Goal: Download file/media

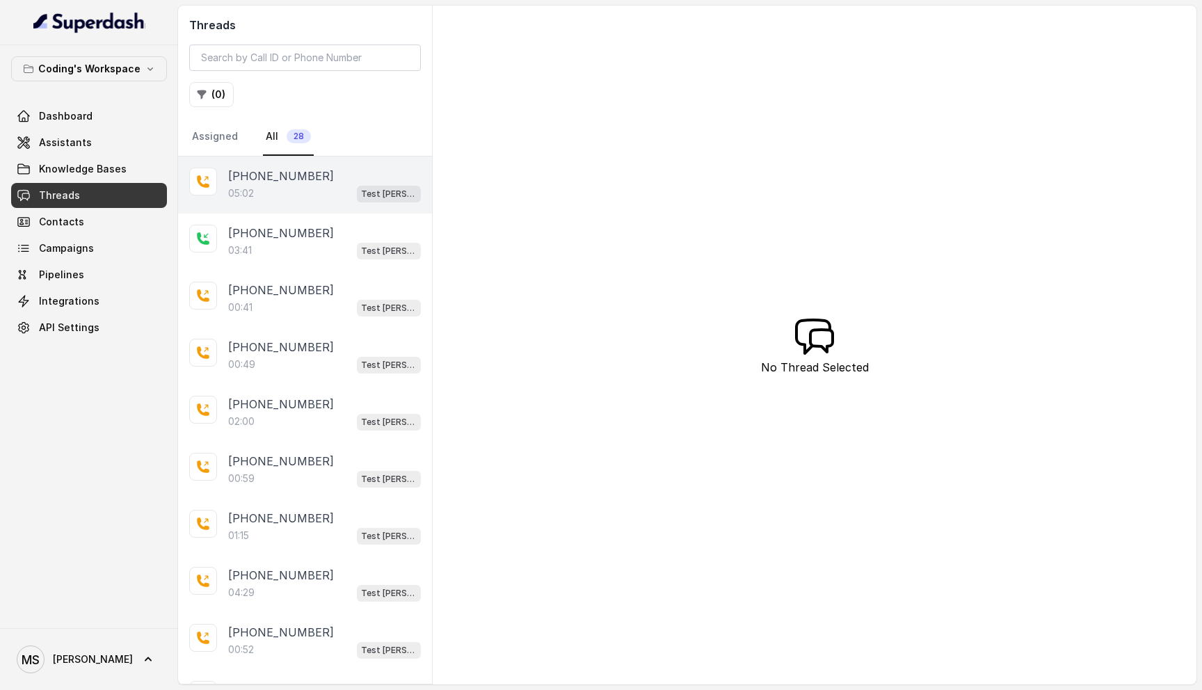
click at [308, 184] on p "[PHONE_NUMBER]" at bounding box center [281, 176] width 106 height 17
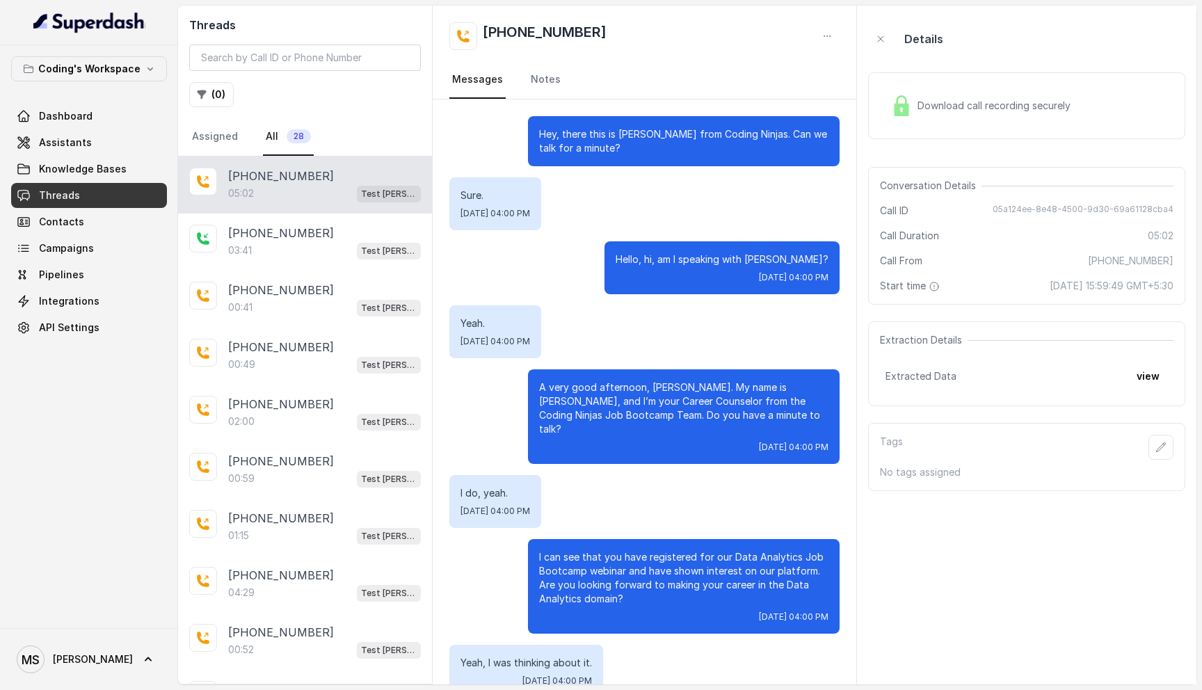
scroll to position [3002, 0]
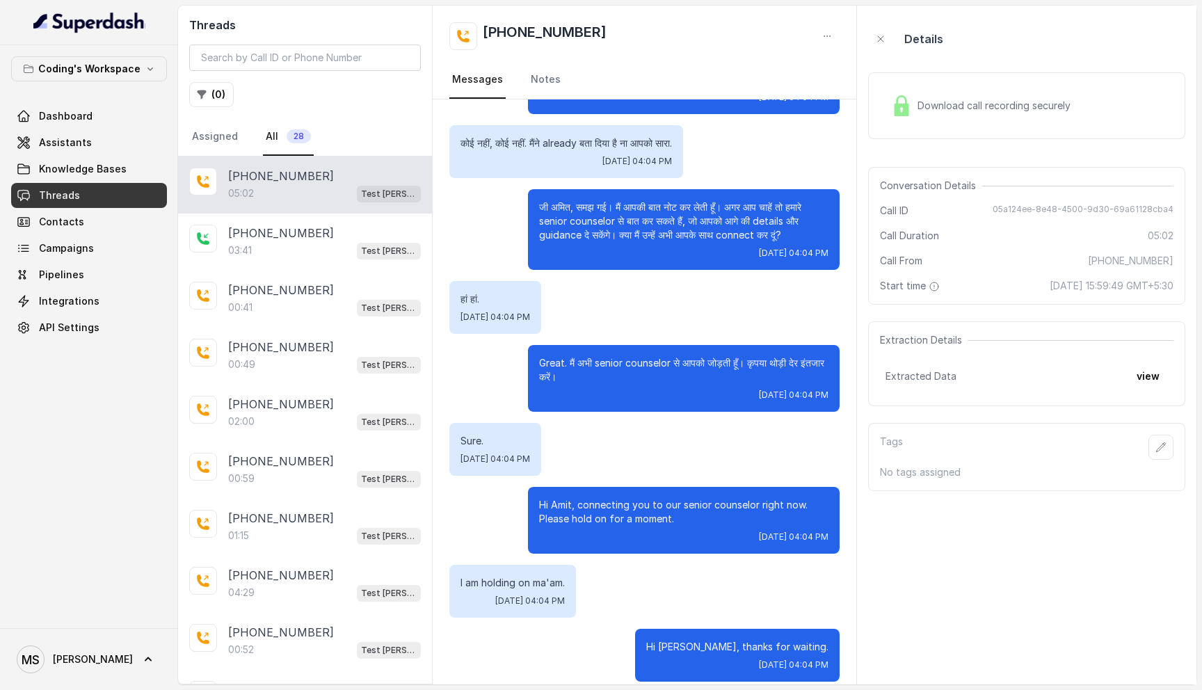
click at [974, 109] on div "Download call recording securely" at bounding box center [1026, 105] width 317 height 67
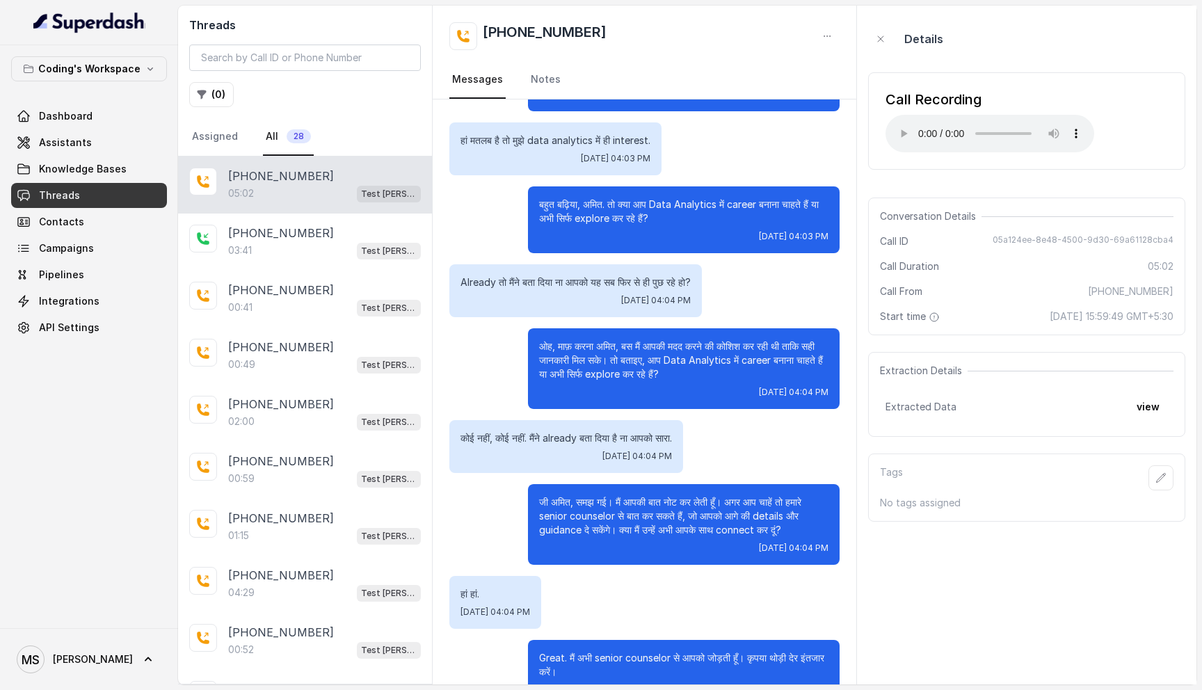
scroll to position [2709, 0]
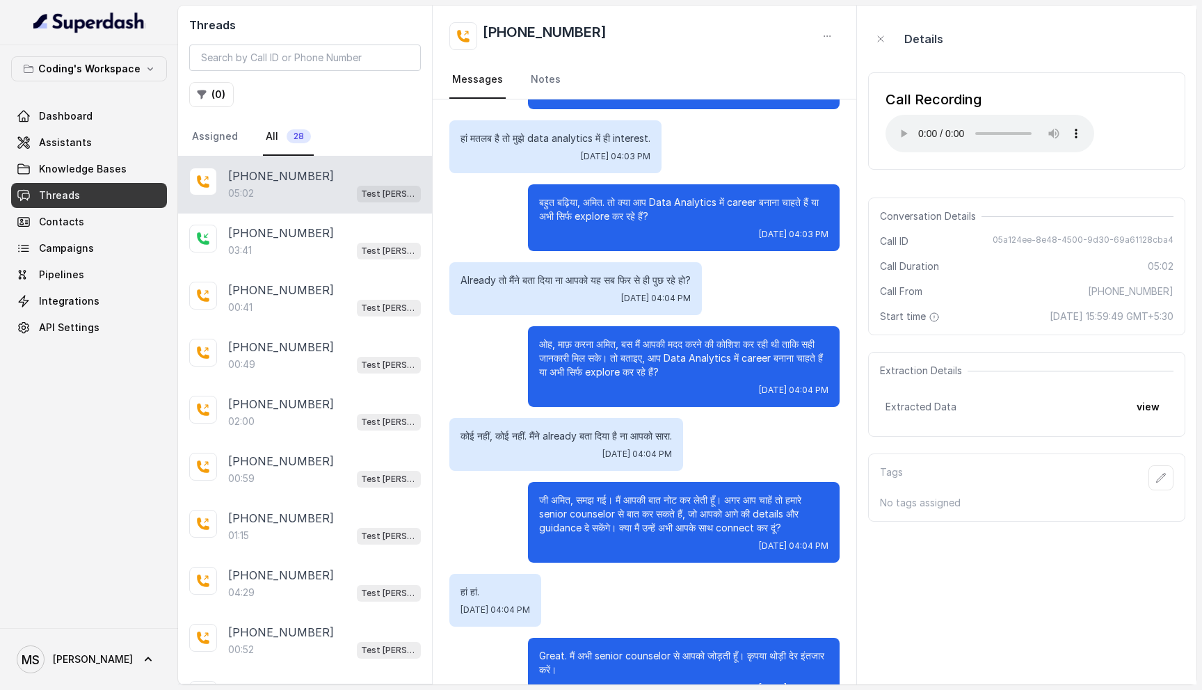
click at [587, 337] on p "ओह, माफ़ करना अमित, बस मैं आपकी मदद करने की कोशिश कर रही थी ताकि सही जानकारी मि…" at bounding box center [683, 358] width 289 height 42
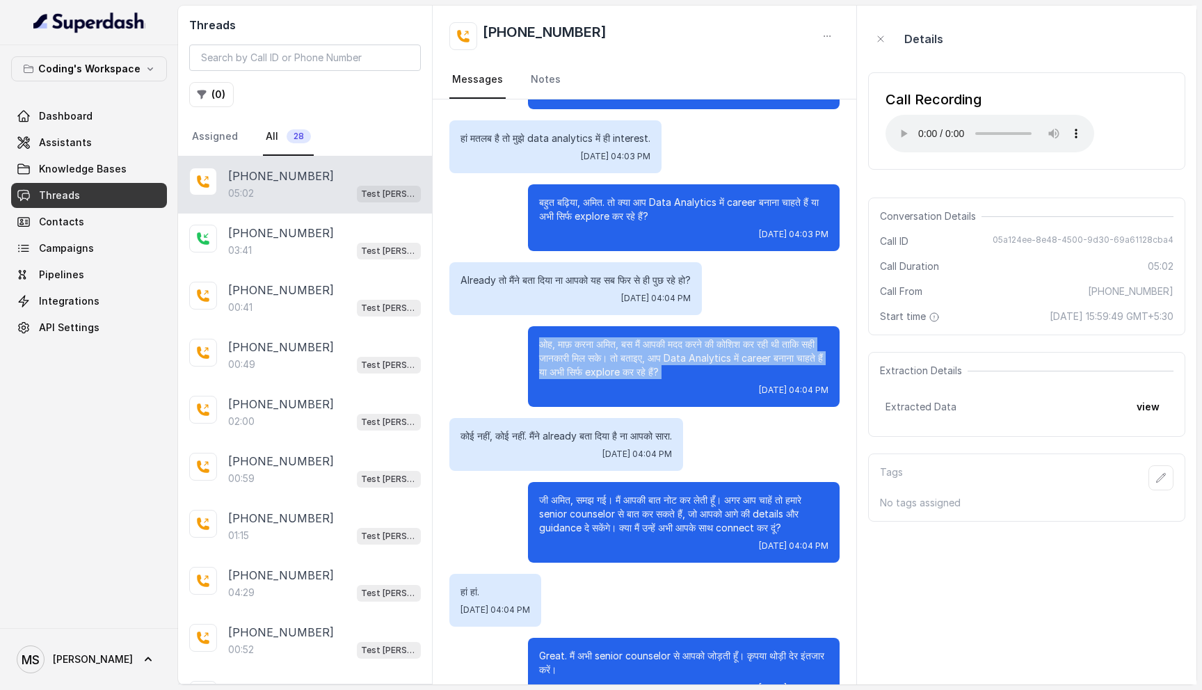
click at [587, 337] on p "ओह, माफ़ करना अमित, बस मैं आपकी मदद करने की कोशिश कर रही थी ताकि सही जानकारी मि…" at bounding box center [683, 358] width 289 height 42
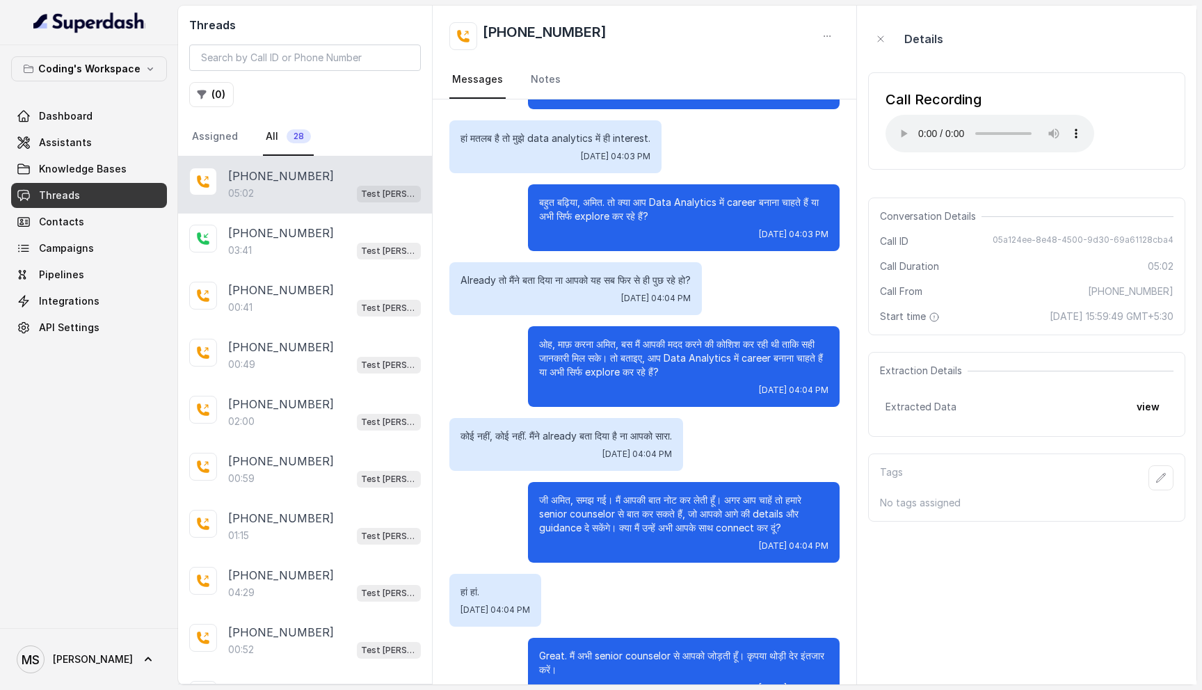
click at [587, 337] on p "ओह, माफ़ करना अमित, बस मैं आपकी मदद करने की कोशिश कर रही थी ताकि सही जानकारी मि…" at bounding box center [683, 358] width 289 height 42
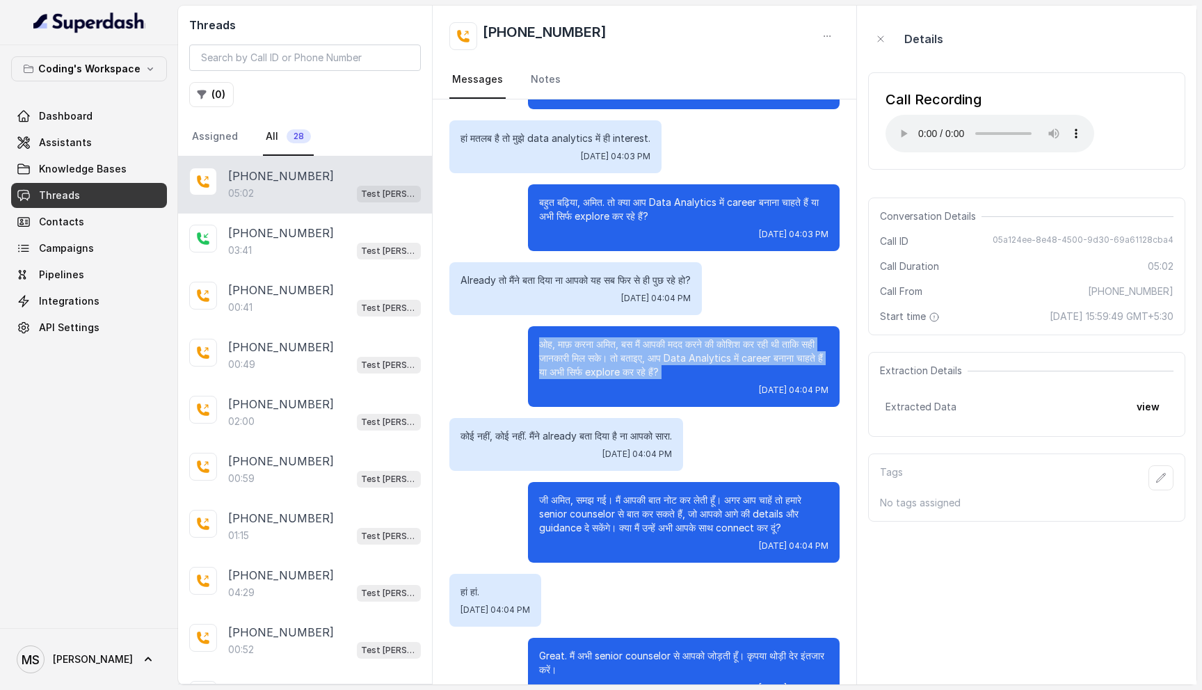
click at [587, 337] on p "ओह, माफ़ करना अमित, बस मैं आपकी मदद करने की कोशिश कर रही थी ताकि सही जानकारी मि…" at bounding box center [683, 358] width 289 height 42
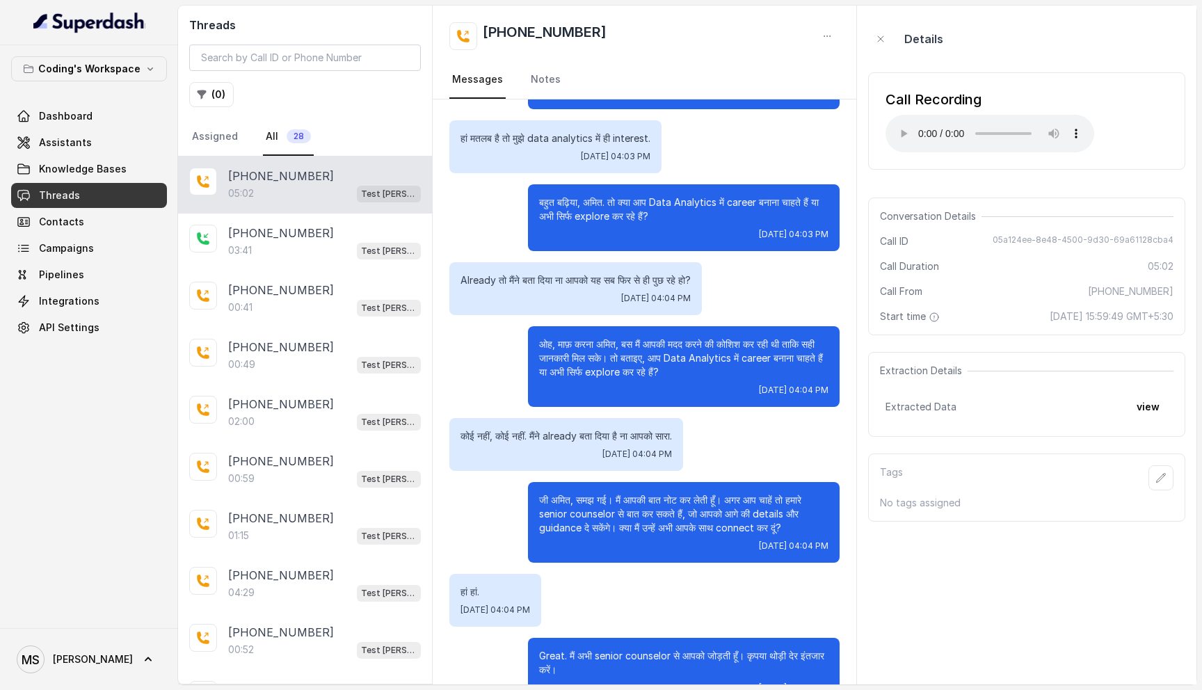
click at [587, 337] on p "ओह, माफ़ करना अमित, बस मैं आपकी मदद करने की कोशिश कर रही थी ताकि सही जानकारी मि…" at bounding box center [683, 358] width 289 height 42
